Goal: Task Accomplishment & Management: Use online tool/utility

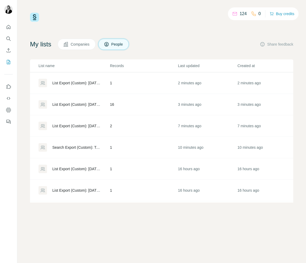
click at [82, 85] on div "List Export (Custom): [DATE] 09:53" at bounding box center [76, 82] width 49 height 5
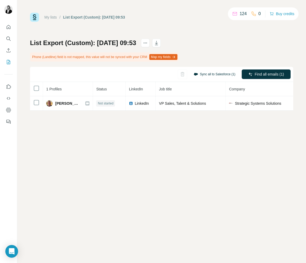
click at [204, 77] on button "Sync all to Salesforce (1)" at bounding box center [214, 74] width 49 height 8
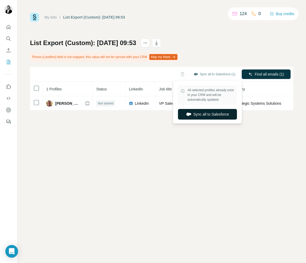
click at [221, 112] on button "Sync all to Salesforce" at bounding box center [207, 114] width 59 height 11
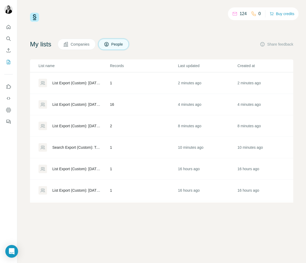
click at [78, 106] on div "List Export (Custom): [DATE] 09:51" at bounding box center [76, 104] width 49 height 5
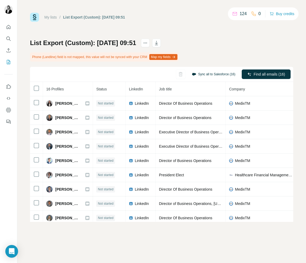
click at [211, 75] on button "Sync all to Salesforce (16)" at bounding box center [213, 74] width 51 height 8
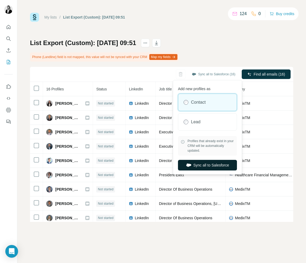
click at [221, 165] on button "Sync all to Salesforce" at bounding box center [207, 165] width 59 height 11
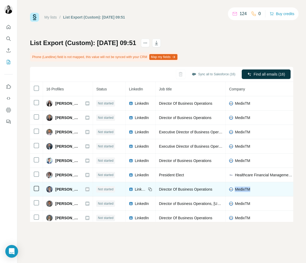
drag, startPoint x: 235, startPoint y: 190, endPoint x: 258, endPoint y: 189, distance: 22.6
click at [258, 189] on div "MedixTM" at bounding box center [260, 189] width 63 height 5
copy span "MedixTM"
